Goal: Task Accomplishment & Management: Manage account settings

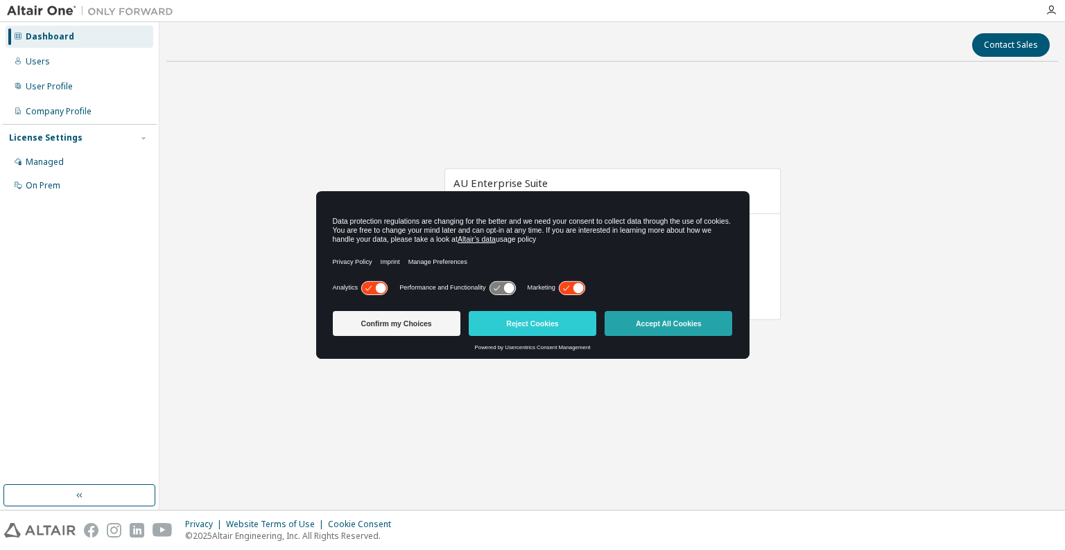
click at [692, 330] on button "Accept All Cookies" at bounding box center [669, 323] width 128 height 25
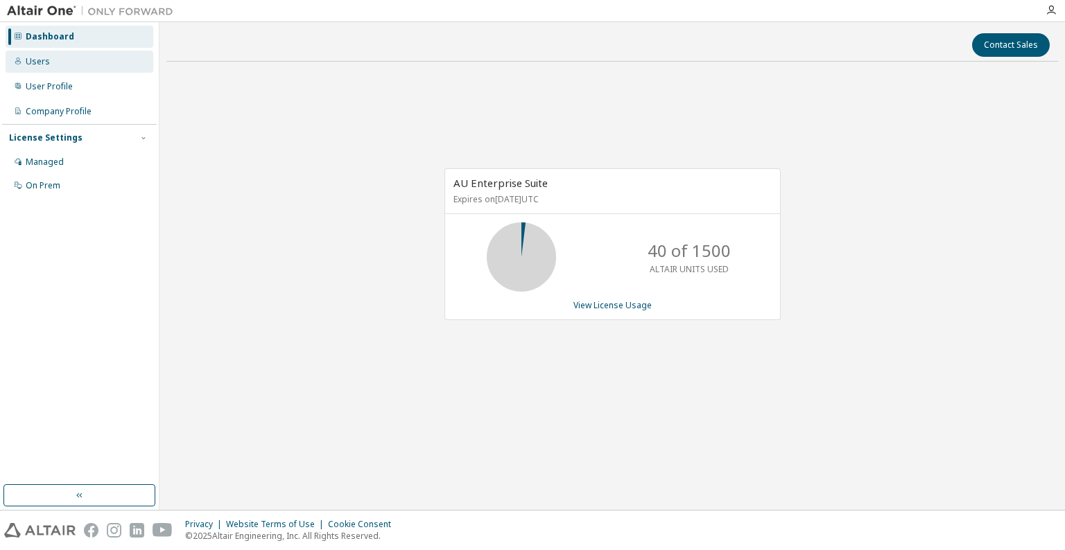
click at [42, 65] on div "Users" at bounding box center [38, 61] width 24 height 11
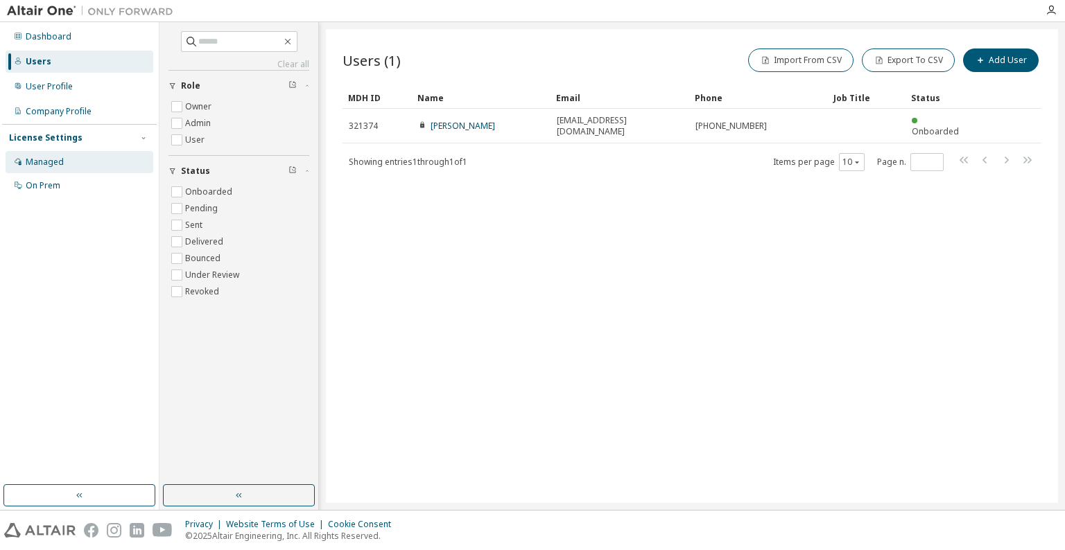
click at [71, 161] on div "Managed" at bounding box center [80, 162] width 148 height 22
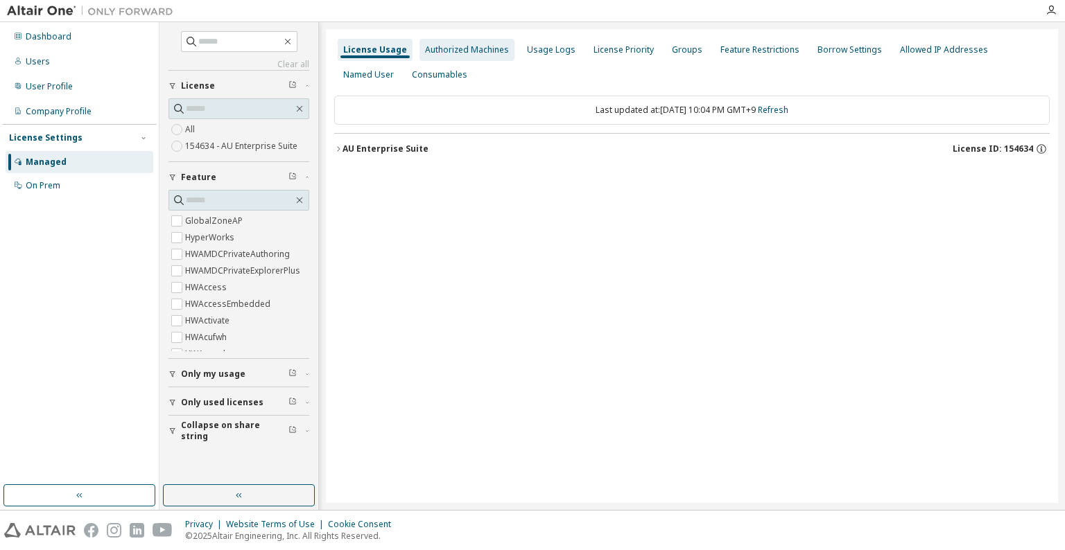
click at [454, 54] on div "Authorized Machines" at bounding box center [467, 49] width 84 height 11
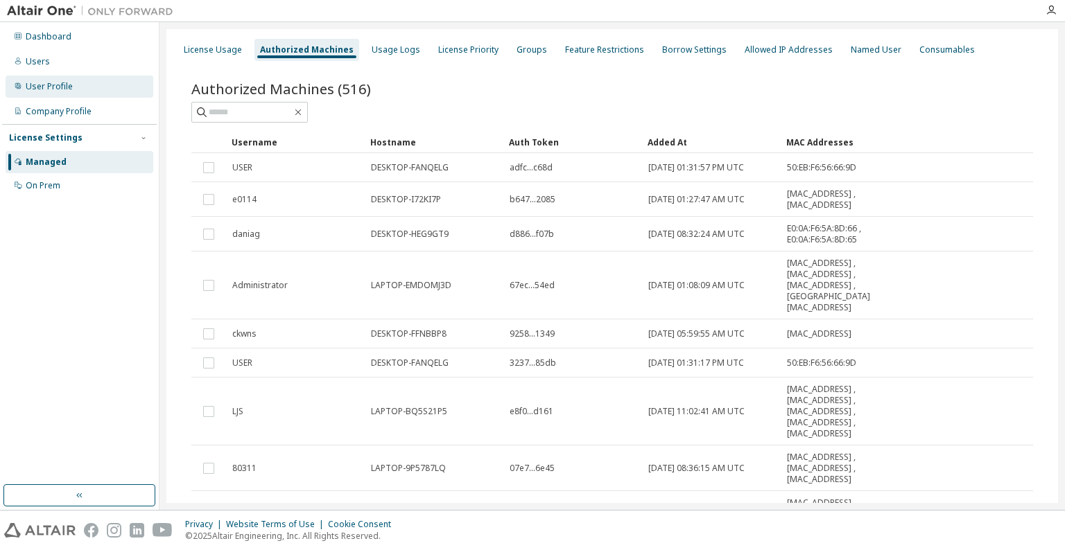
click at [76, 96] on div "User Profile" at bounding box center [80, 87] width 148 height 22
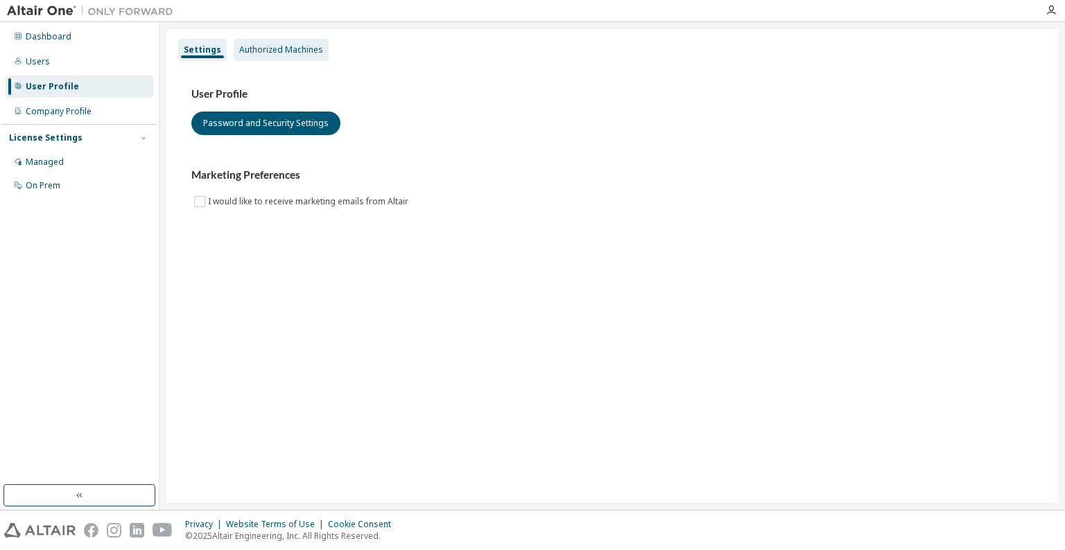
click at [280, 55] on div "Authorized Machines" at bounding box center [281, 50] width 95 height 22
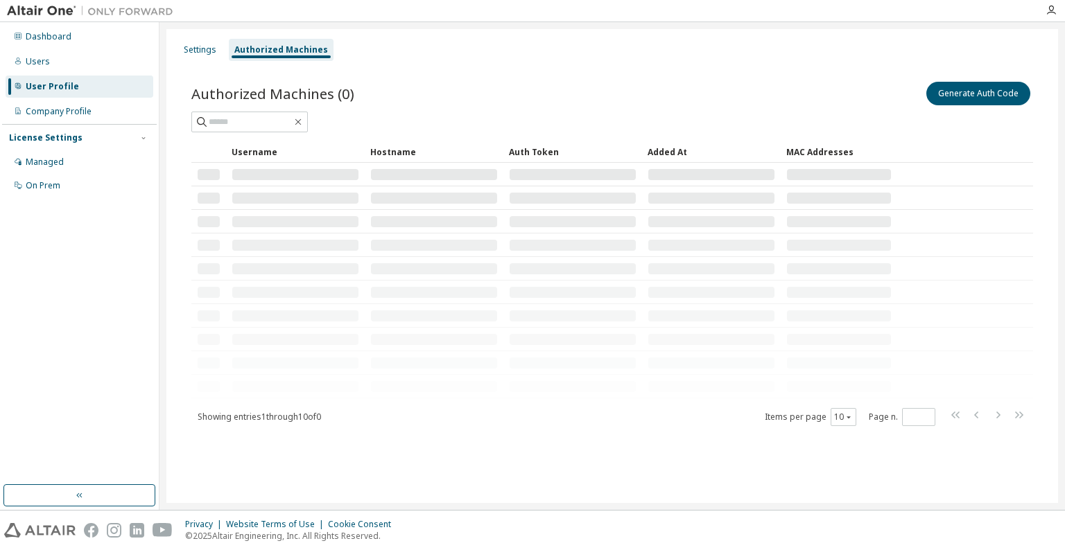
click at [976, 105] on div "Generate Auth Code" at bounding box center [822, 93] width 421 height 29
click at [973, 95] on button "Generate Auth Code" at bounding box center [978, 94] width 104 height 24
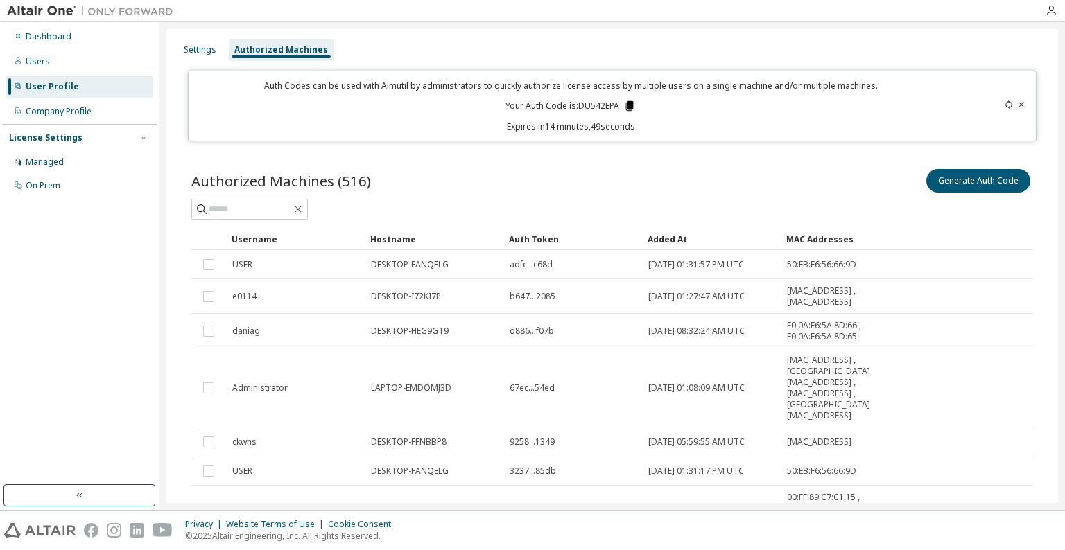
click at [626, 104] on icon at bounding box center [630, 106] width 8 height 10
